Goal: Transaction & Acquisition: Purchase product/service

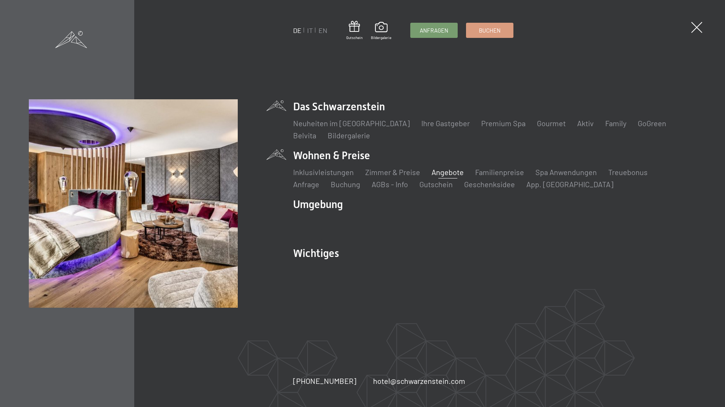
click at [448, 171] on link "Angebote" at bounding box center [447, 172] width 32 height 9
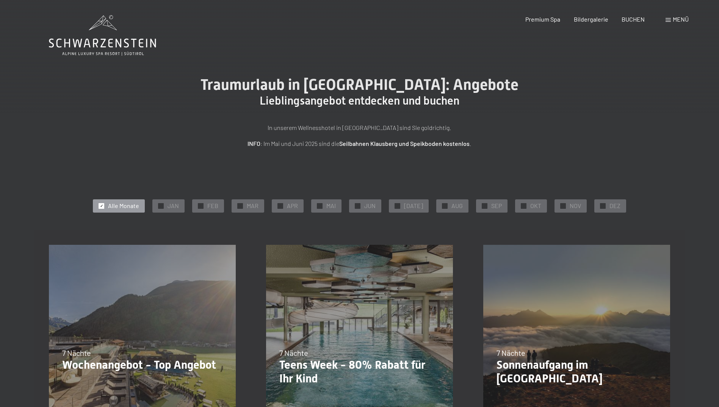
click at [682, 21] on span "Menü" at bounding box center [681, 19] width 16 height 7
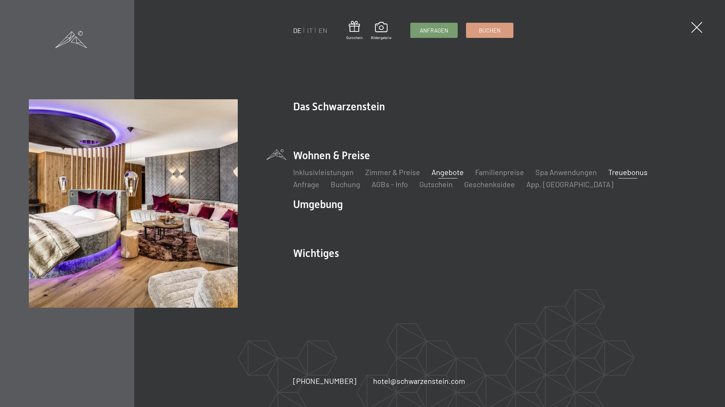
click at [625, 173] on link "Treuebonus" at bounding box center [627, 172] width 39 height 9
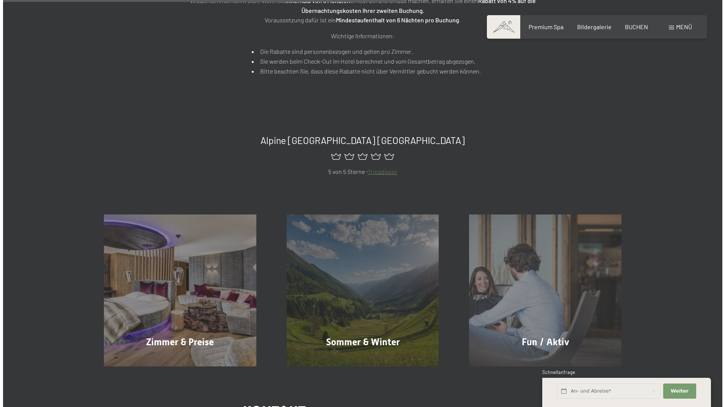
scroll to position [303, 0]
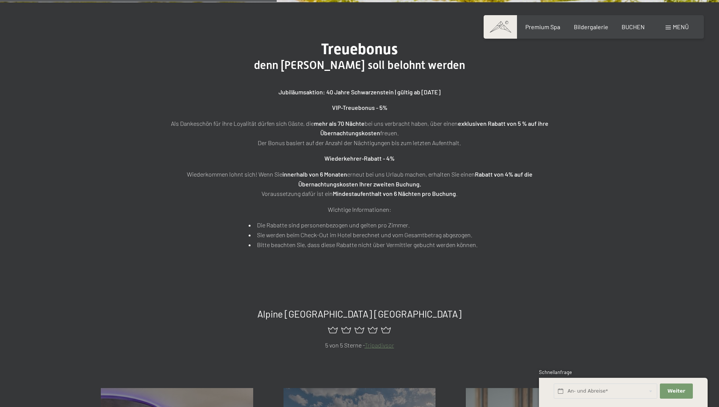
click at [672, 27] on div "Menü" at bounding box center [677, 27] width 23 height 8
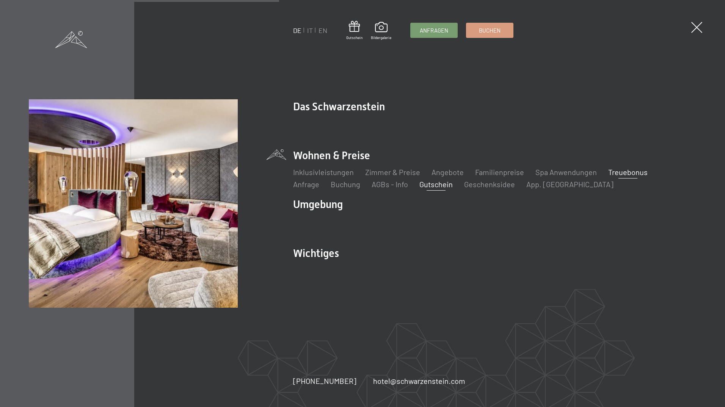
click at [419, 188] on link "Gutschein" at bounding box center [435, 184] width 33 height 9
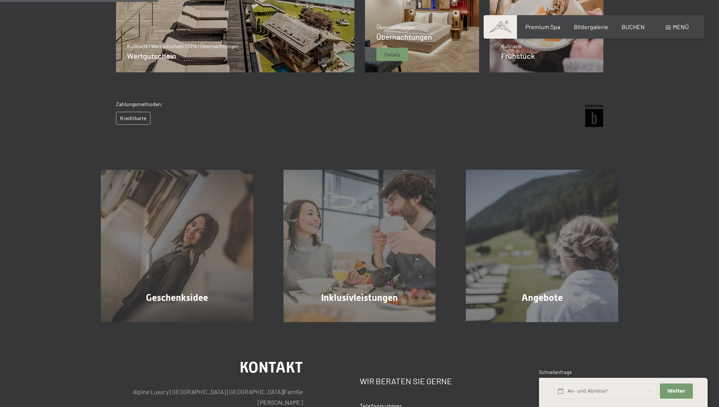
scroll to position [375, 0]
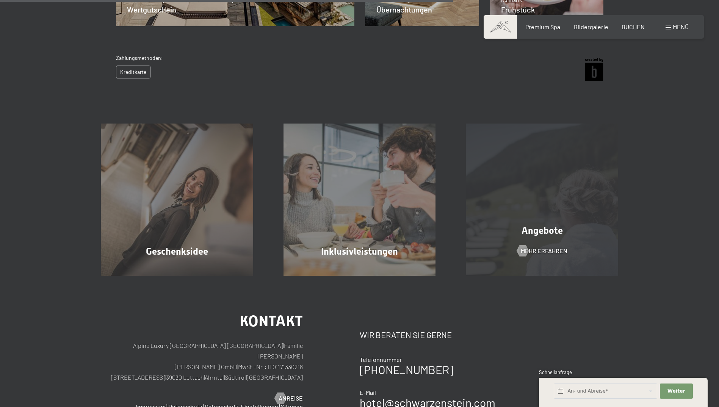
click at [539, 239] on div "Angebote Mehr erfahren" at bounding box center [542, 200] width 183 height 152
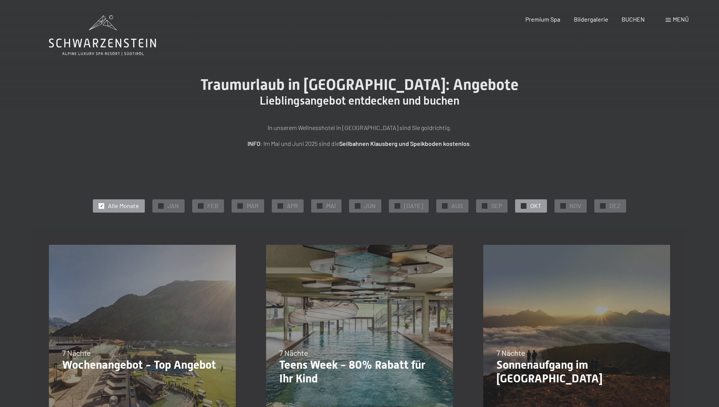
click at [537, 208] on div "✓ OKT" at bounding box center [531, 205] width 32 height 13
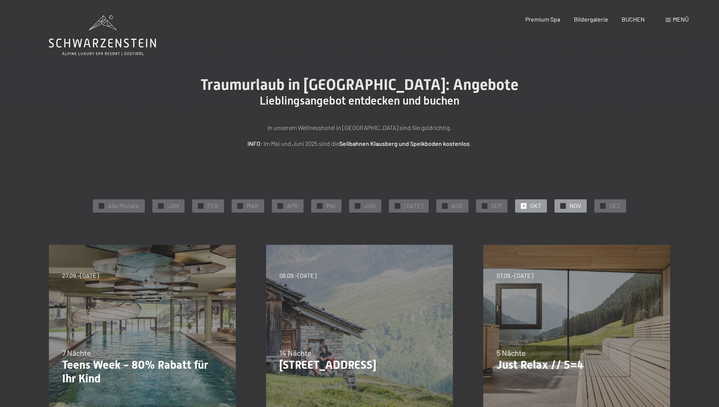
click at [570, 207] on span "NOV" at bounding box center [575, 206] width 11 height 8
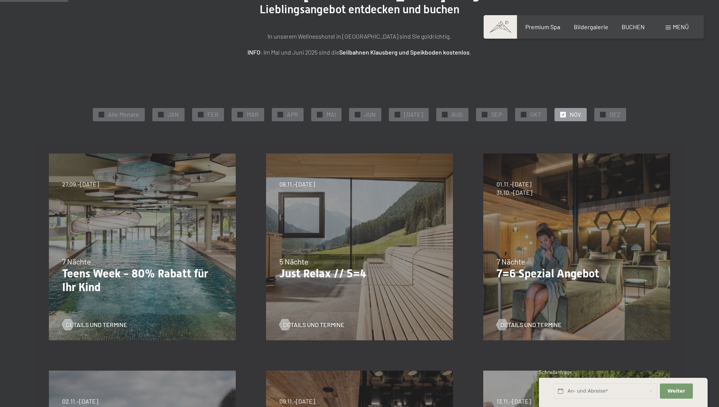
scroll to position [76, 0]
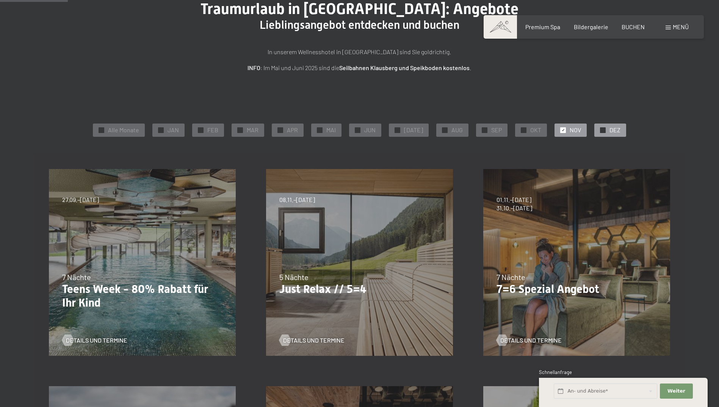
click at [603, 133] on div "✓ DEZ" at bounding box center [610, 130] width 32 height 13
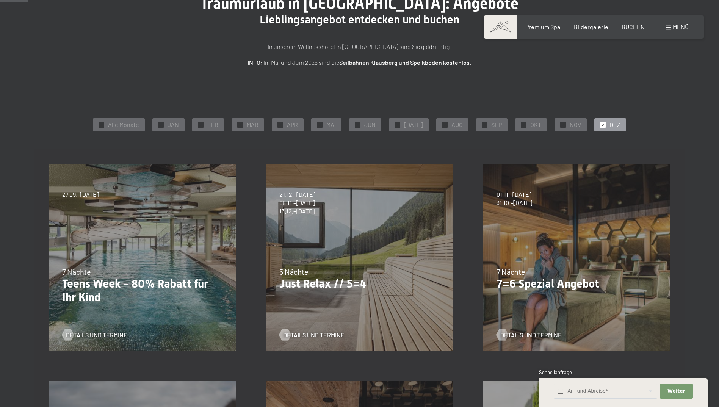
scroll to position [38, 0]
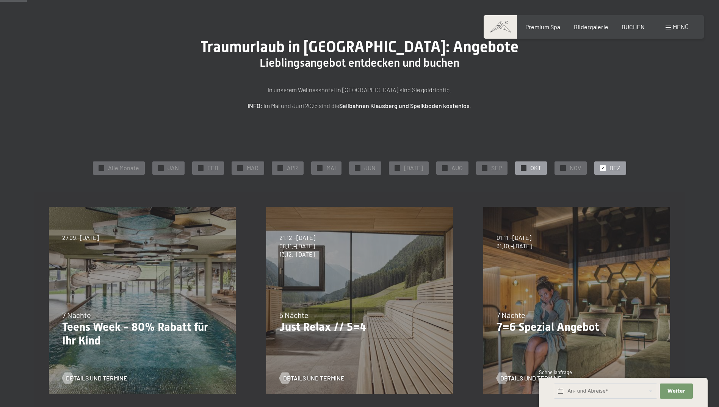
click at [525, 163] on div "✓ OKT" at bounding box center [531, 167] width 32 height 13
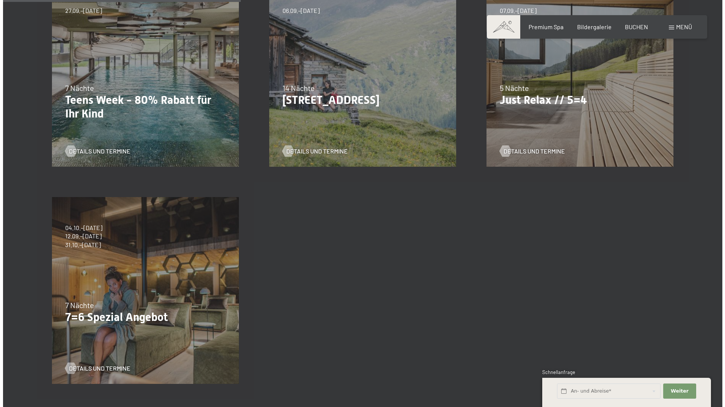
scroll to position [0, 0]
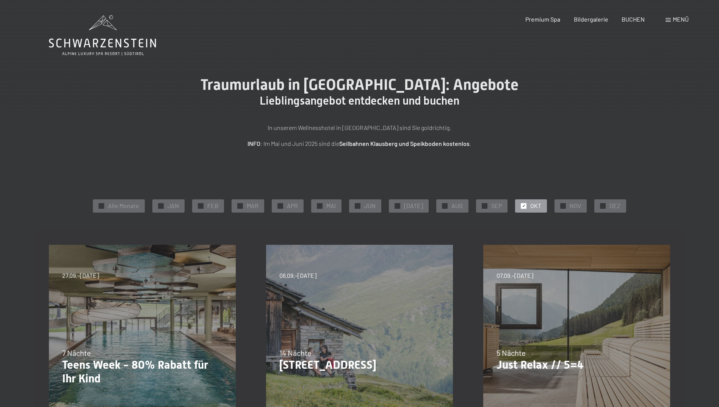
click at [666, 23] on div "Buchen Anfragen Premium Spa Bildergalerie BUCHEN Menü DE IT EN Gutschein Bilder…" at bounding box center [594, 19] width 190 height 8
click at [670, 18] on span at bounding box center [668, 20] width 5 height 4
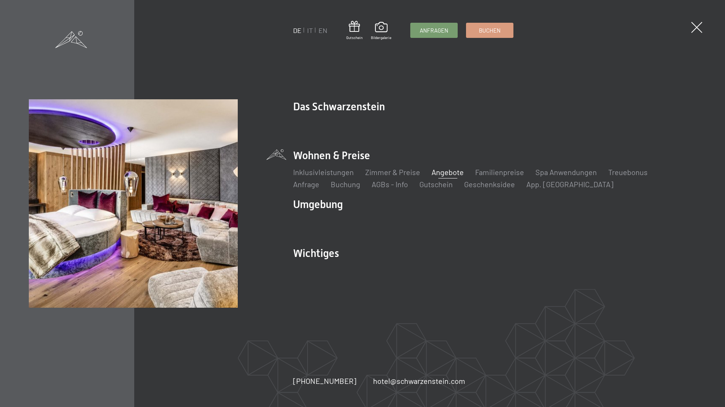
click at [464, 189] on li "Geschenksidee" at bounding box center [489, 184] width 51 height 11
click at [464, 185] on link "Geschenksidee" at bounding box center [489, 184] width 51 height 9
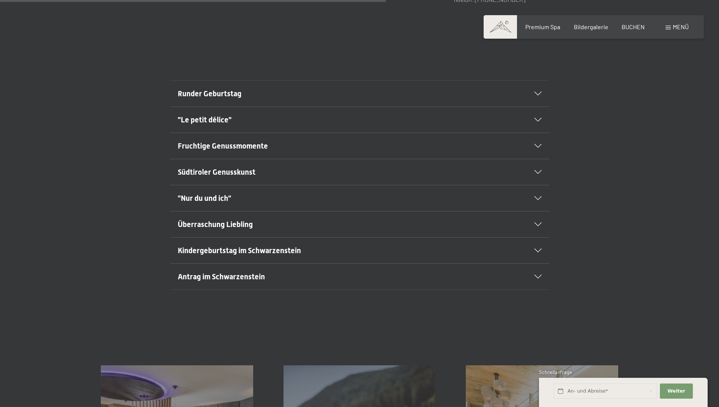
scroll to position [493, 0]
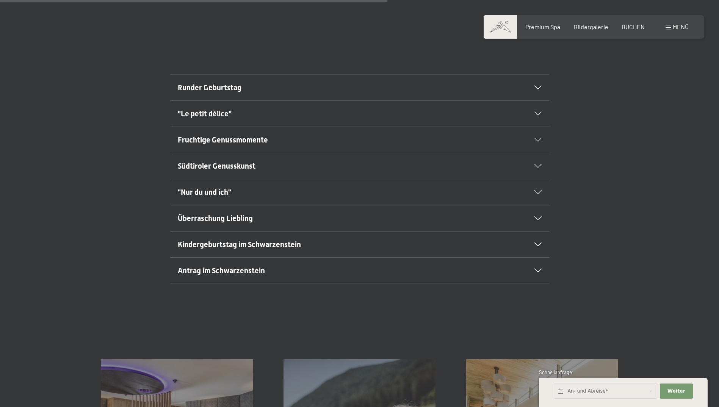
click at [279, 271] on h2 "Antrag im Schwarzenstein" at bounding box center [341, 270] width 327 height 11
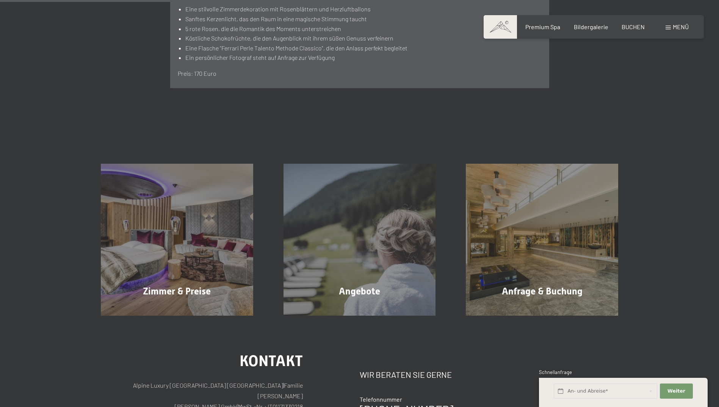
scroll to position [814, 0]
